Goal: Check status: Check status

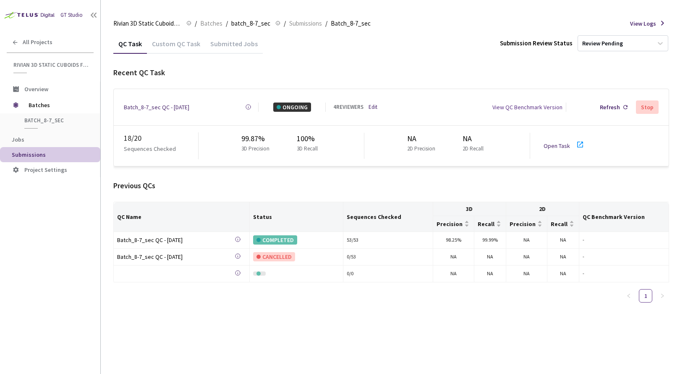
click at [374, 105] on link "Edit" at bounding box center [372, 107] width 9 height 8
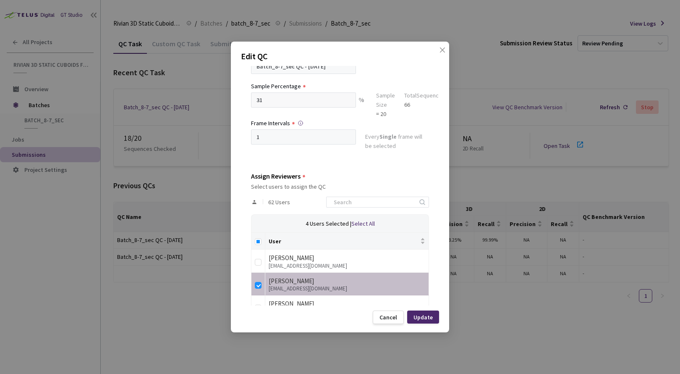
scroll to position [156, 0]
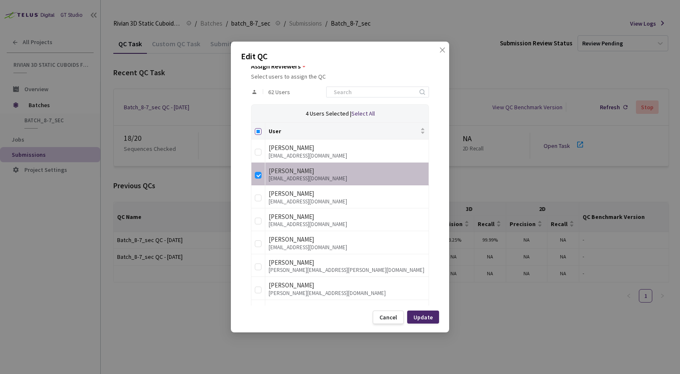
click at [258, 132] on input "Select all" at bounding box center [258, 131] width 7 height 7
checkbox input "true"
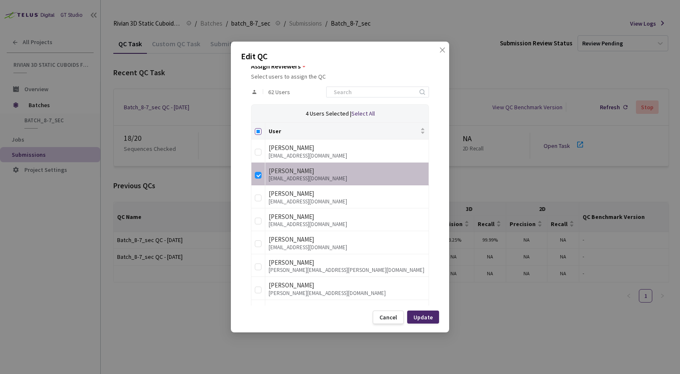
checkbox input "true"
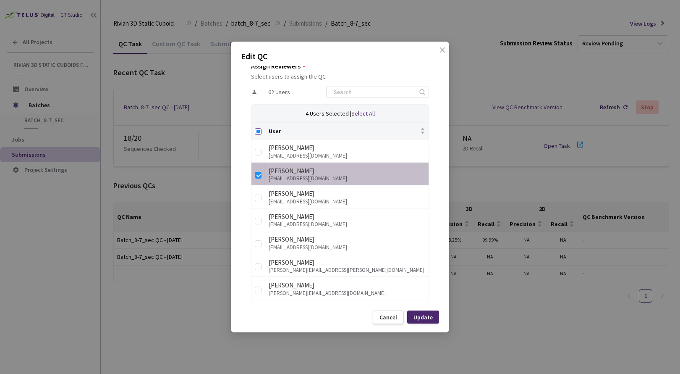
checkbox input "true"
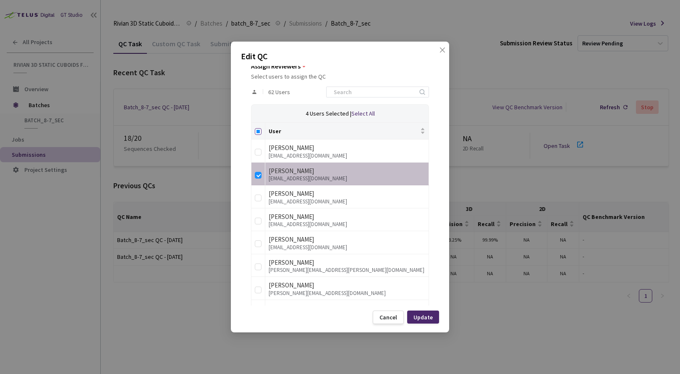
checkbox input "true"
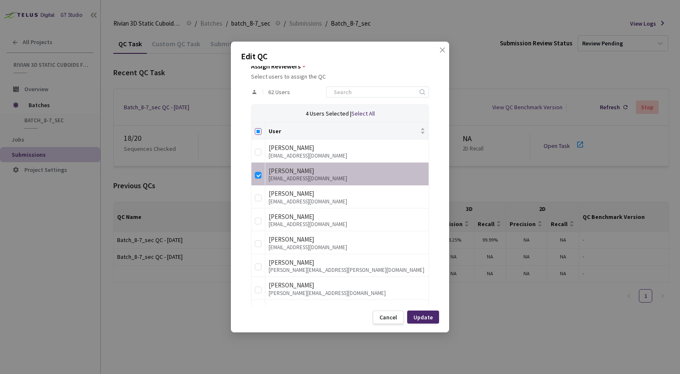
checkbox input "true"
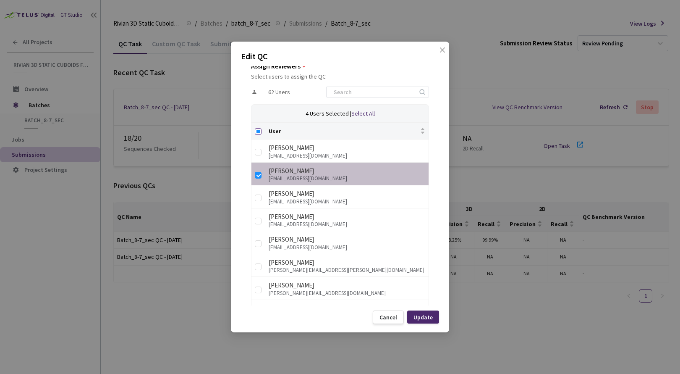
checkbox input "true"
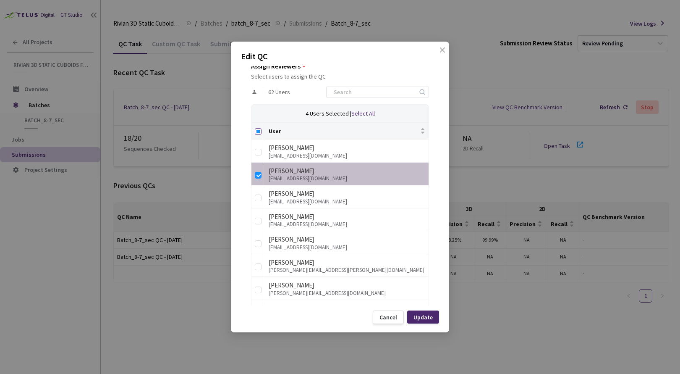
checkbox input "true"
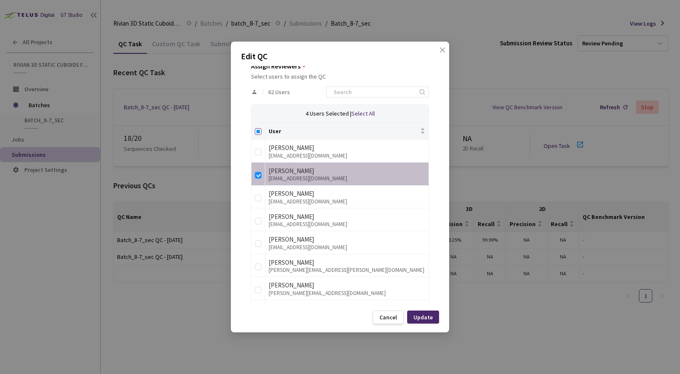
checkbox input "true"
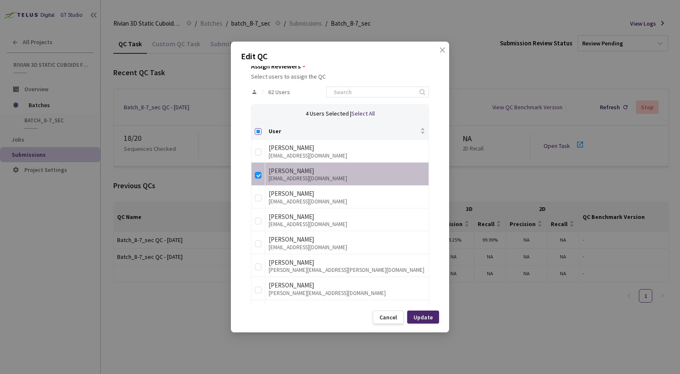
checkbox input "true"
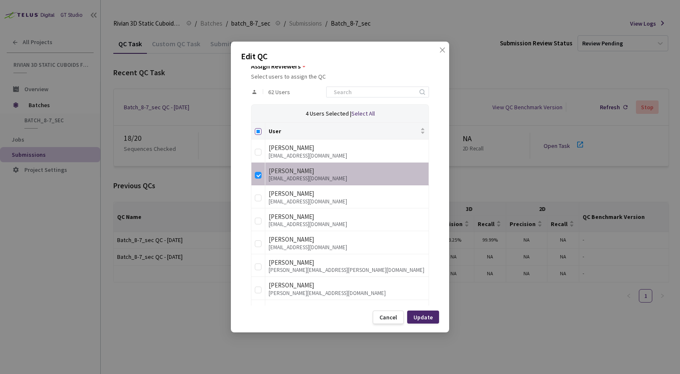
checkbox input "true"
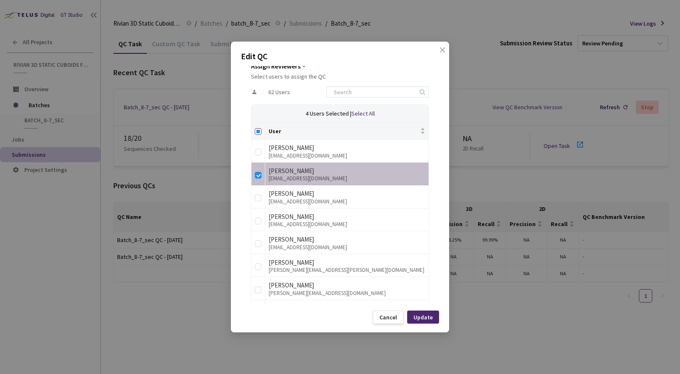
checkbox input "true"
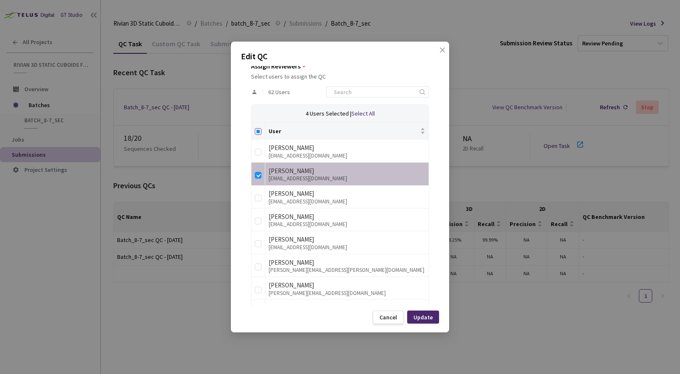
checkbox input "true"
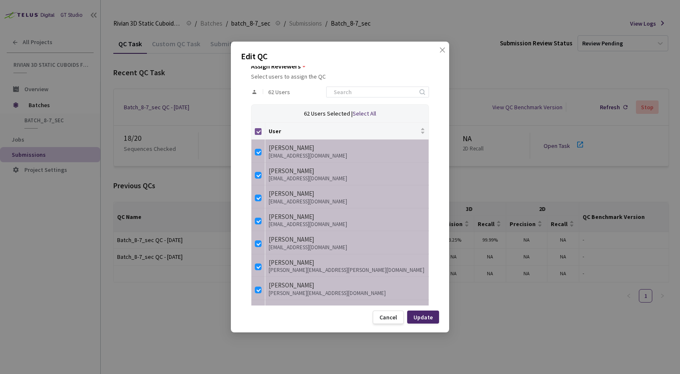
click at [258, 132] on input "Select all" at bounding box center [258, 131] width 7 height 7
checkbox input "false"
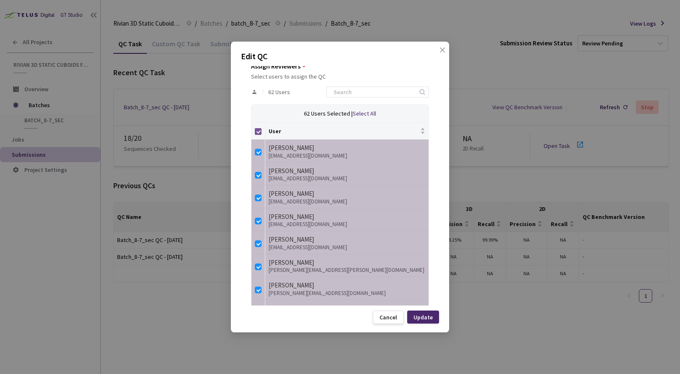
checkbox input "false"
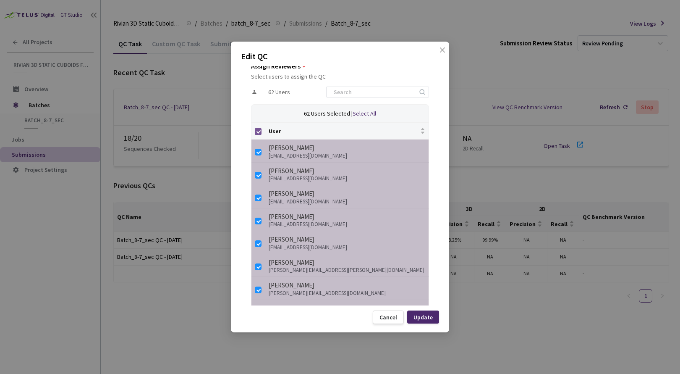
checkbox input "false"
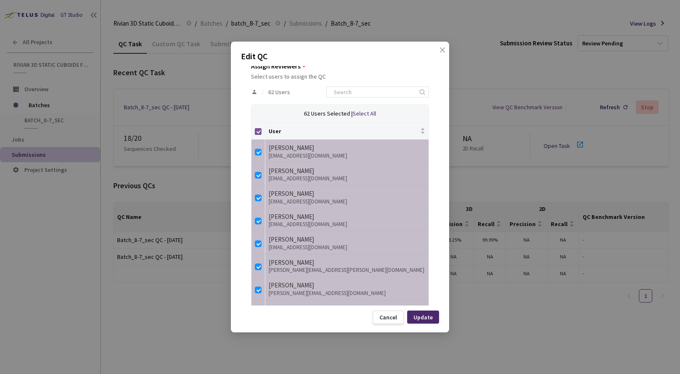
checkbox input "false"
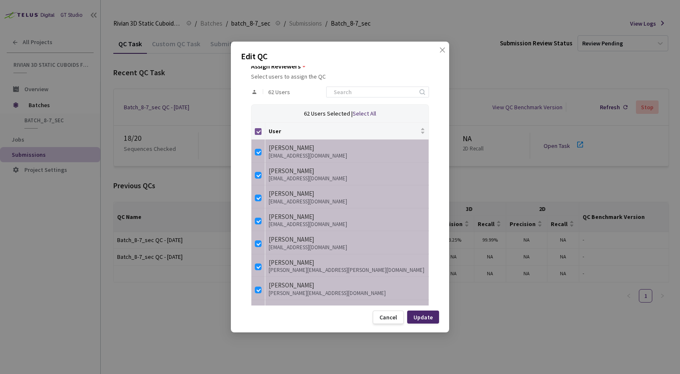
checkbox input "false"
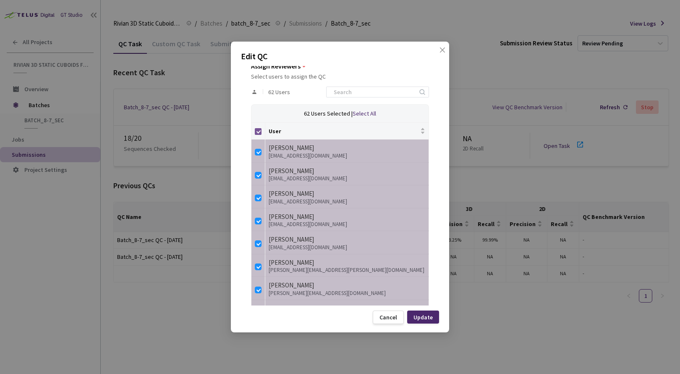
checkbox input "false"
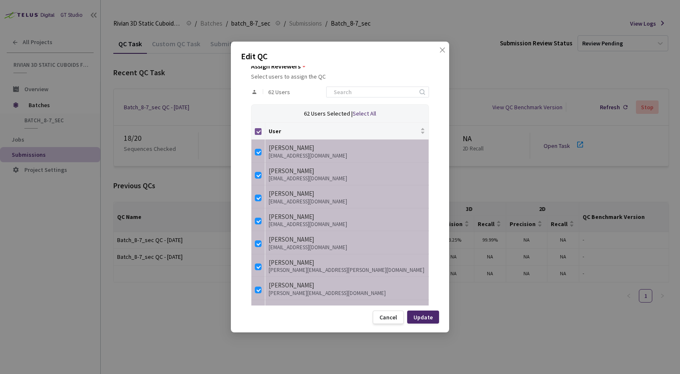
checkbox input "false"
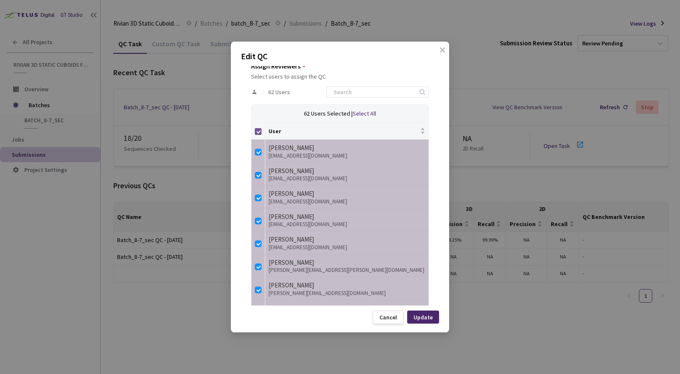
checkbox input "false"
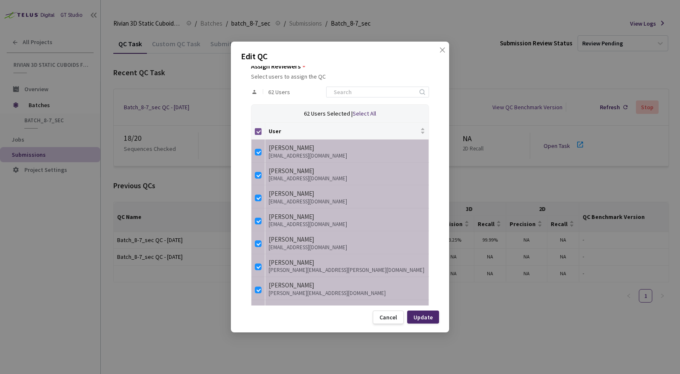
checkbox input "false"
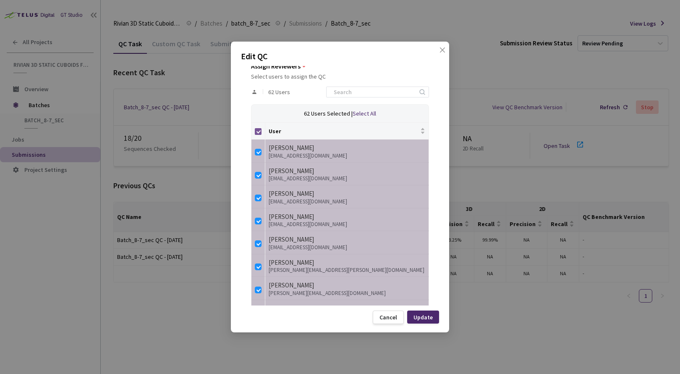
checkbox input "false"
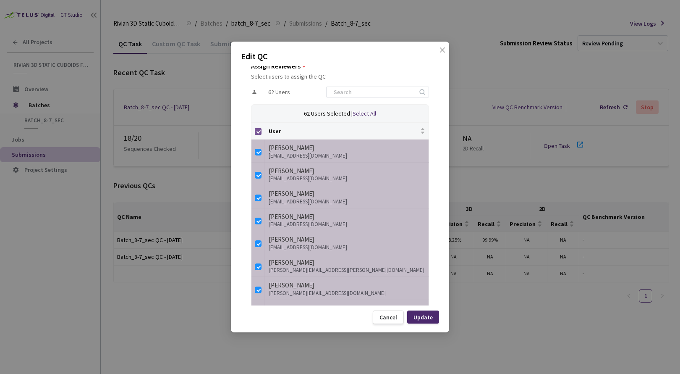
checkbox input "false"
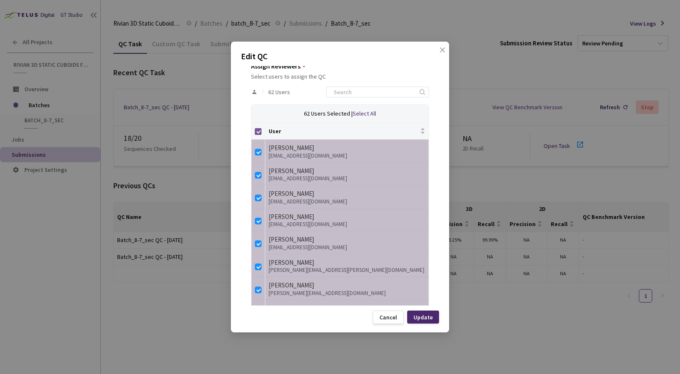
checkbox input "false"
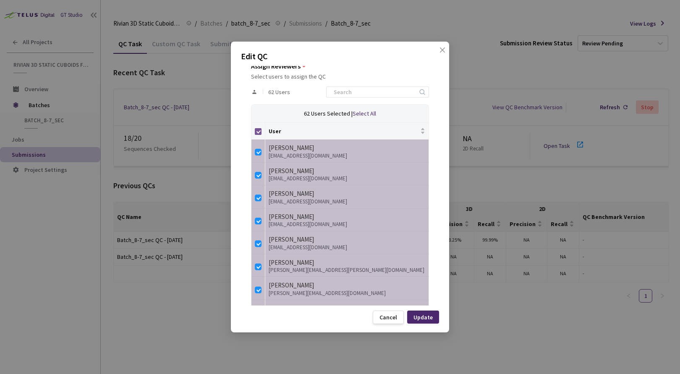
checkbox input "false"
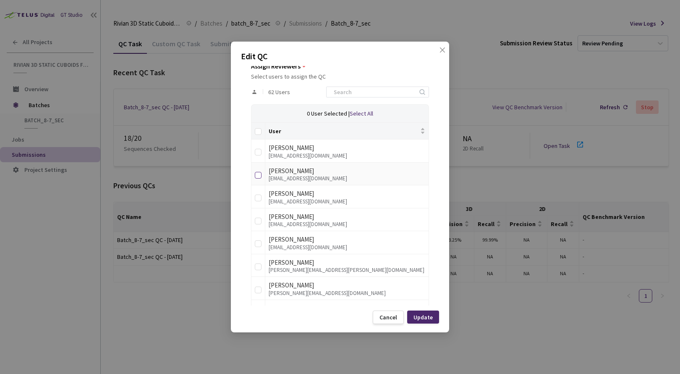
click at [259, 171] on label at bounding box center [258, 173] width 7 height 12
click at [259, 172] on input "checkbox" at bounding box center [258, 175] width 7 height 7
checkbox input "true"
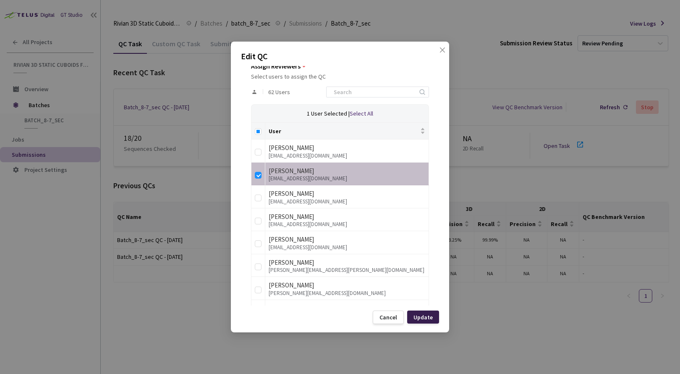
click at [428, 313] on div "Update" at bounding box center [422, 316] width 19 height 7
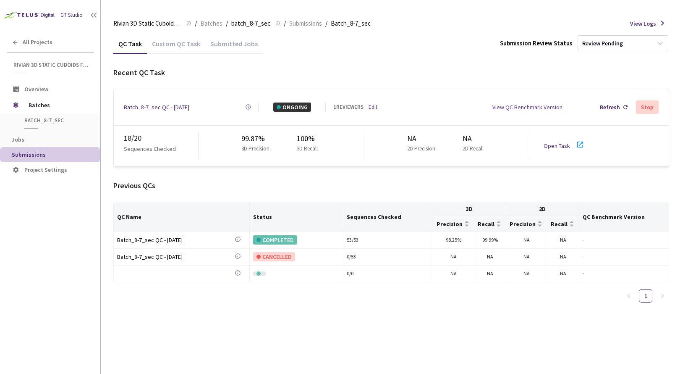
click at [555, 144] on link "Open Task" at bounding box center [556, 146] width 26 height 8
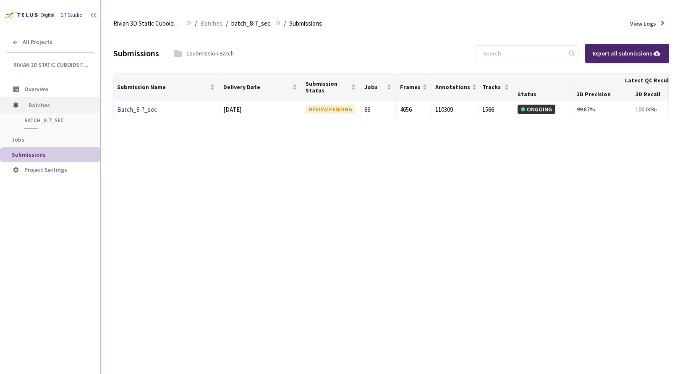
click at [34, 106] on span "Batches" at bounding box center [57, 105] width 57 height 17
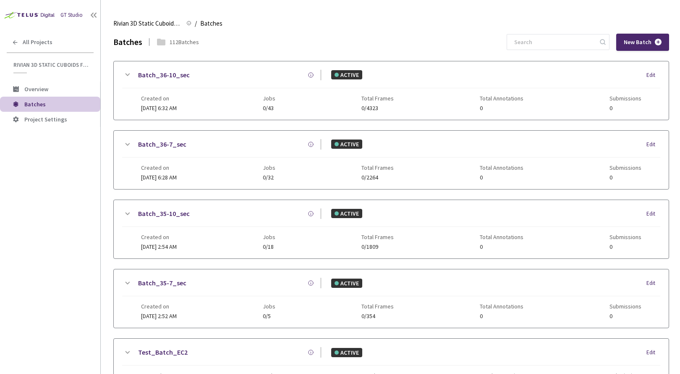
scroll to position [350, 0]
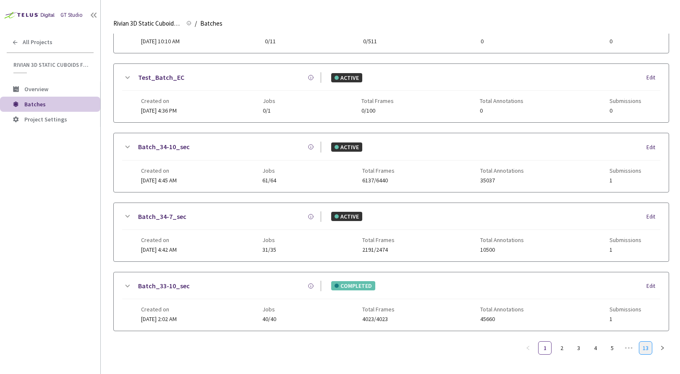
click at [645, 342] on link "13" at bounding box center [645, 347] width 13 height 13
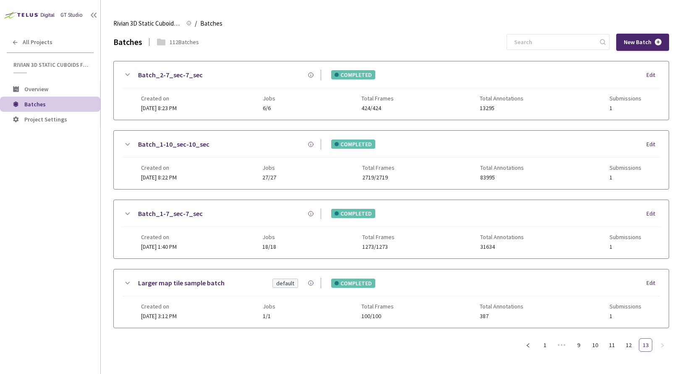
scroll to position [0, 0]
click at [584, 347] on link "9" at bounding box center [578, 344] width 13 height 13
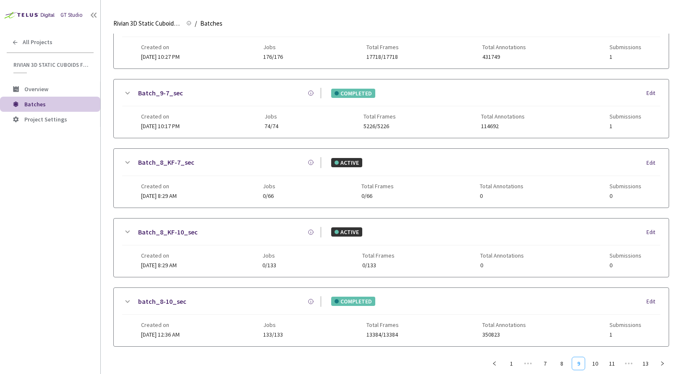
scroll to position [344, 0]
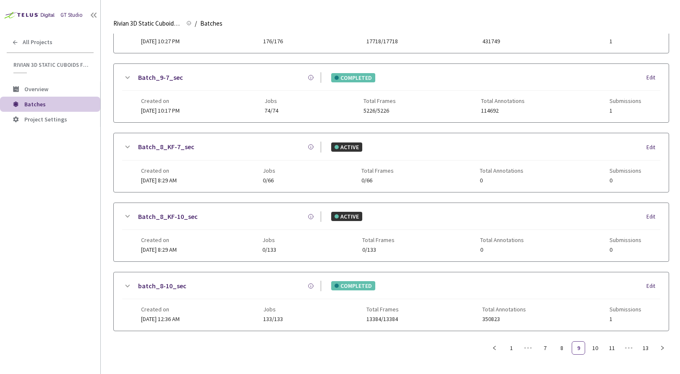
click at [174, 289] on link "batch_8-10_sec" at bounding box center [162, 285] width 48 height 10
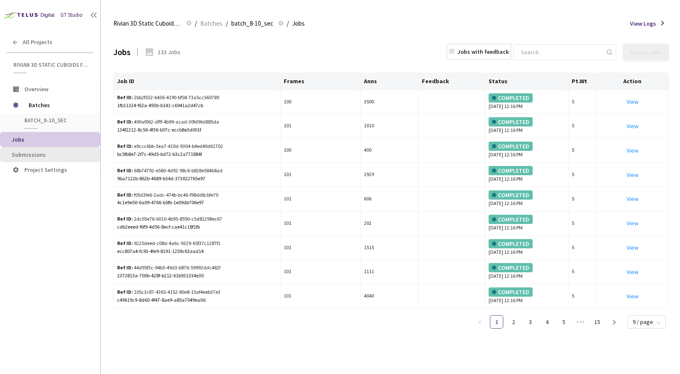
click at [34, 155] on span "Submissions" at bounding box center [29, 155] width 34 height 8
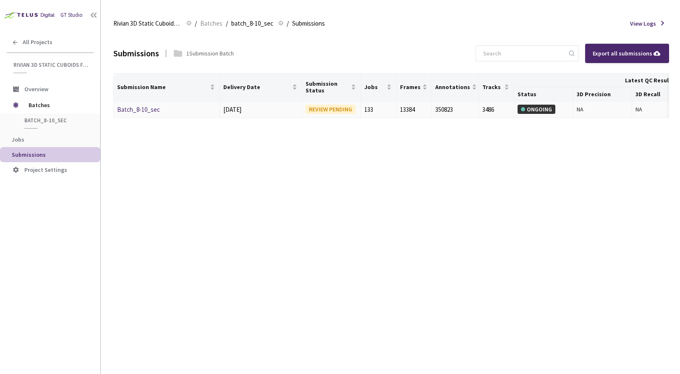
click at [139, 107] on link "Batch_8-10_sec" at bounding box center [138, 109] width 43 height 8
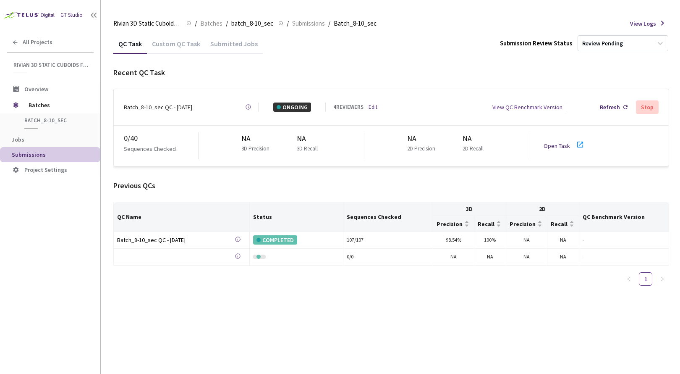
click at [554, 143] on link "Open Task" at bounding box center [556, 146] width 26 height 8
